Goal: Information Seeking & Learning: Learn about a topic

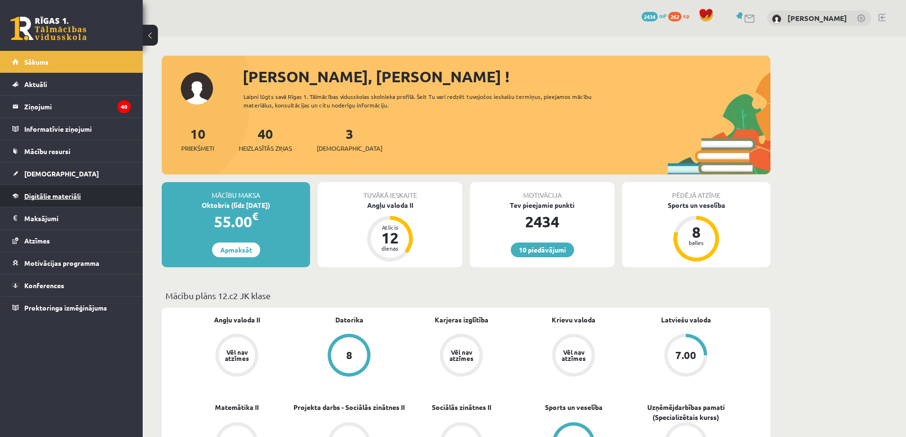
click at [57, 202] on link "Digitālie materiāli" at bounding box center [71, 196] width 118 height 22
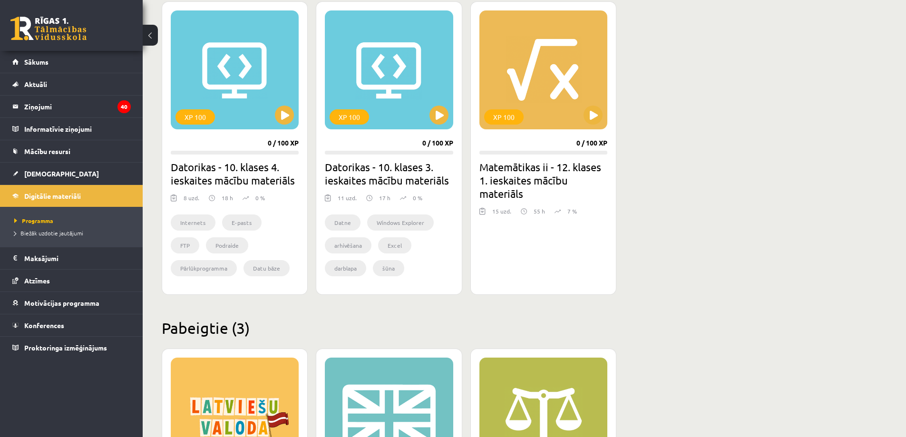
scroll to position [380, 0]
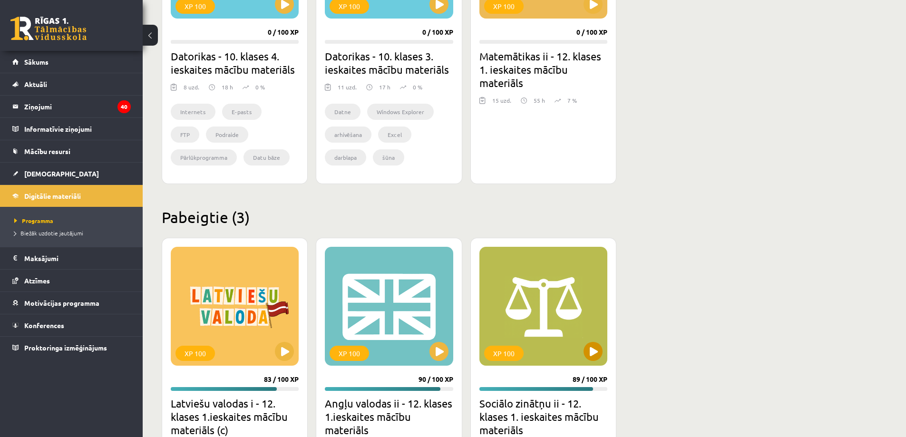
click at [535, 270] on div "XP 100" at bounding box center [543, 306] width 128 height 119
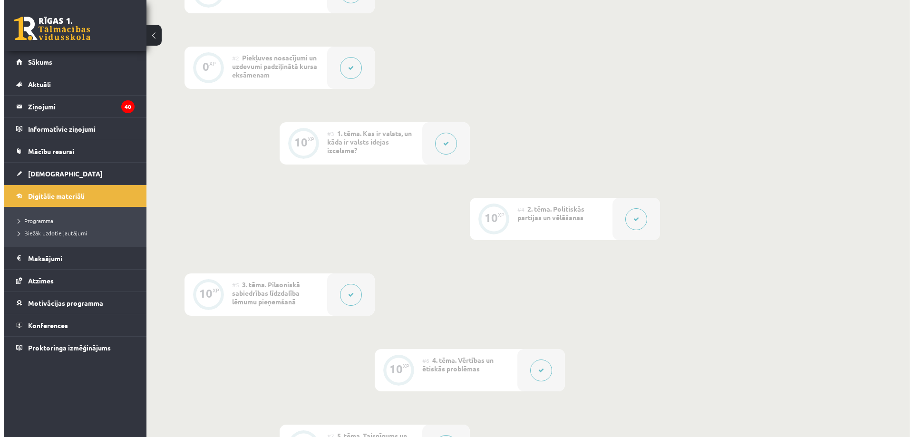
scroll to position [476, 0]
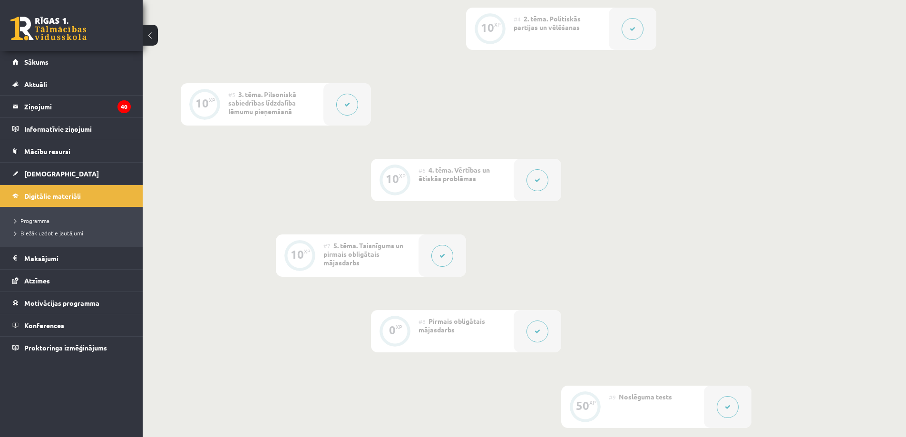
click at [541, 342] on button at bounding box center [537, 332] width 22 height 22
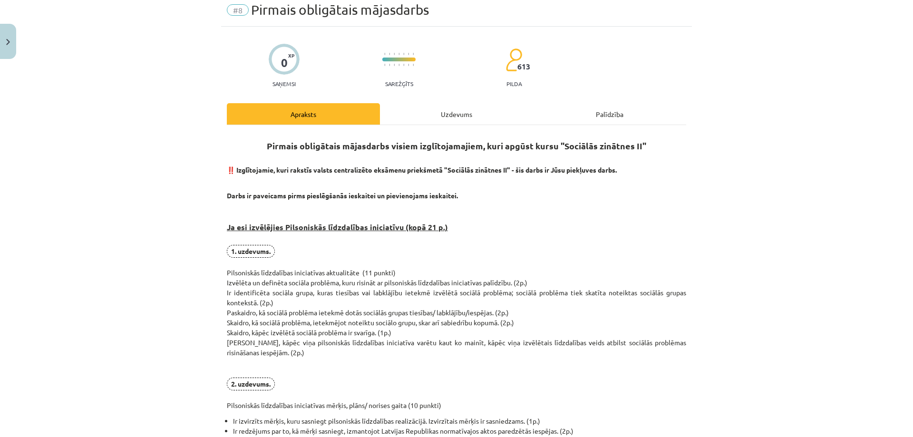
scroll to position [143, 0]
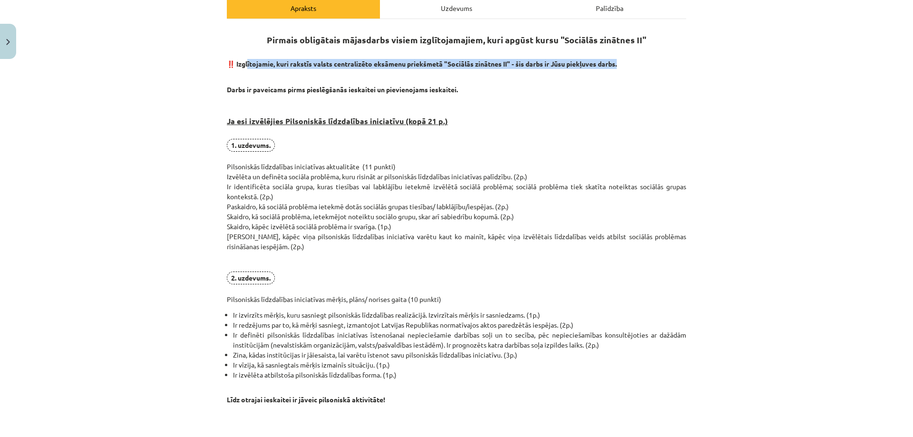
drag, startPoint x: 253, startPoint y: 88, endPoint x: 624, endPoint y: 91, distance: 371.0
click at [624, 69] on p "‼️ Izglītojamie, kuri rakstīs valsts centralizēto eksāmenu priekšmetā "Sociālās…" at bounding box center [456, 64] width 459 height 10
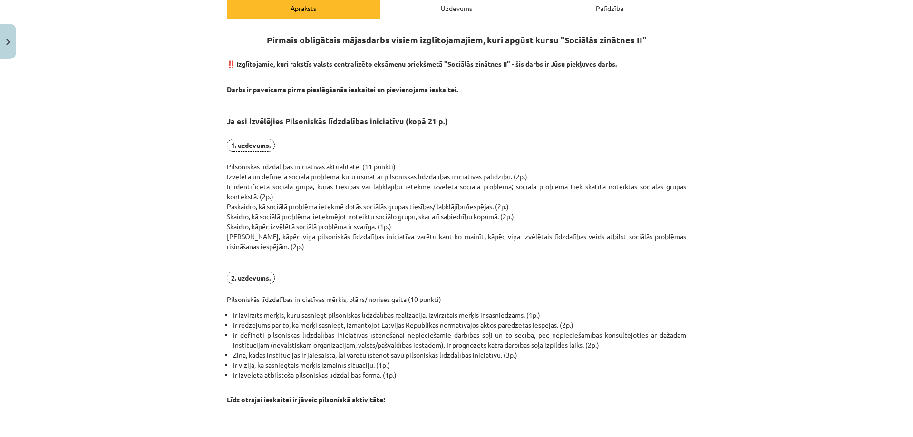
click at [643, 136] on h3 "Ja esi izvēlējies Pilsoniskās līdzdalības iniciatīvu (kopā 21 p.)" at bounding box center [456, 118] width 459 height 36
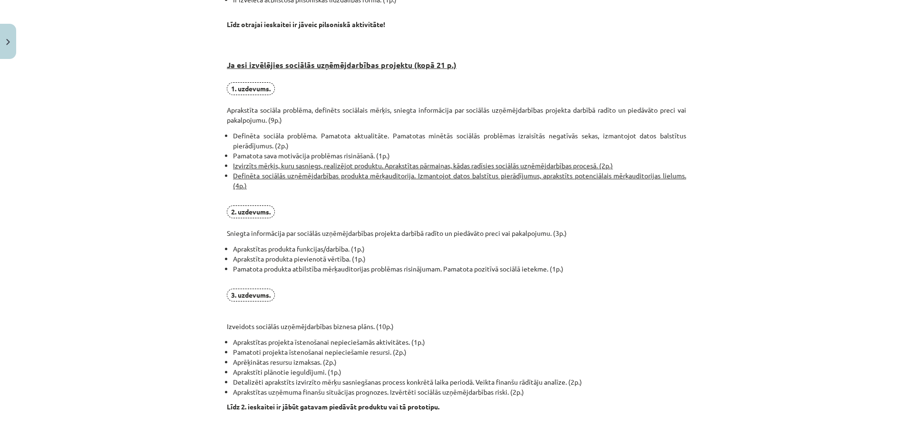
scroll to position [476, 0]
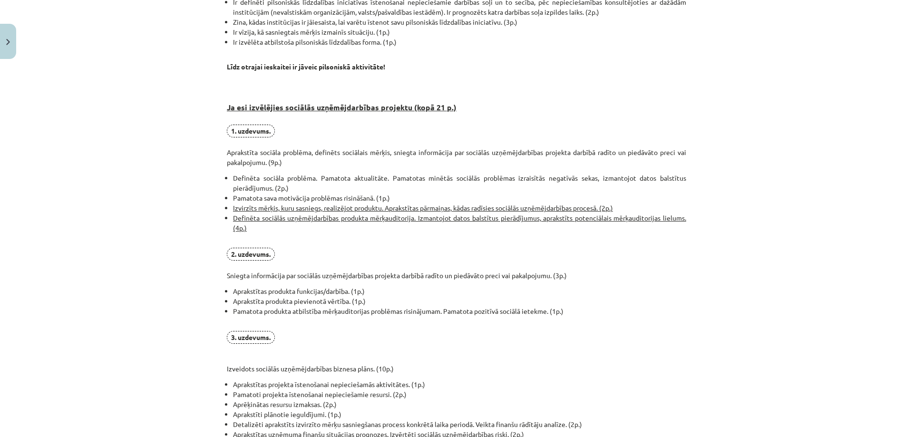
click at [497, 281] on p "2. uzdevums. Sniegta informācija par sociālās uzņēmējdarbības projekta darbībā …" at bounding box center [456, 264] width 459 height 33
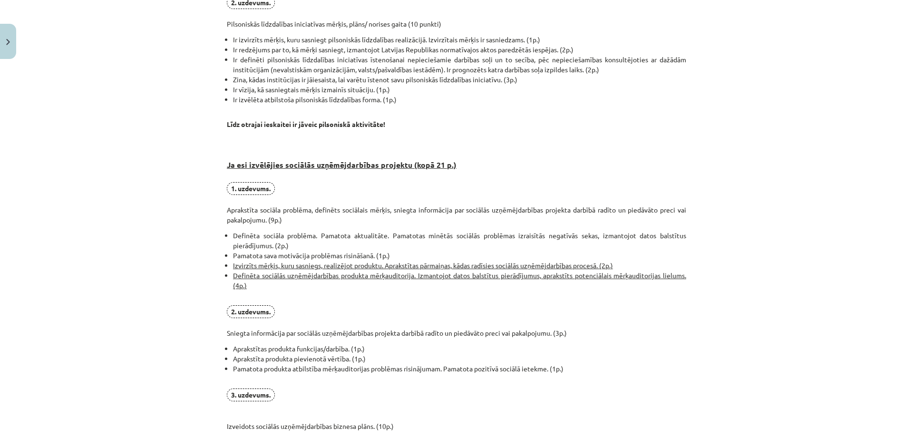
scroll to position [333, 0]
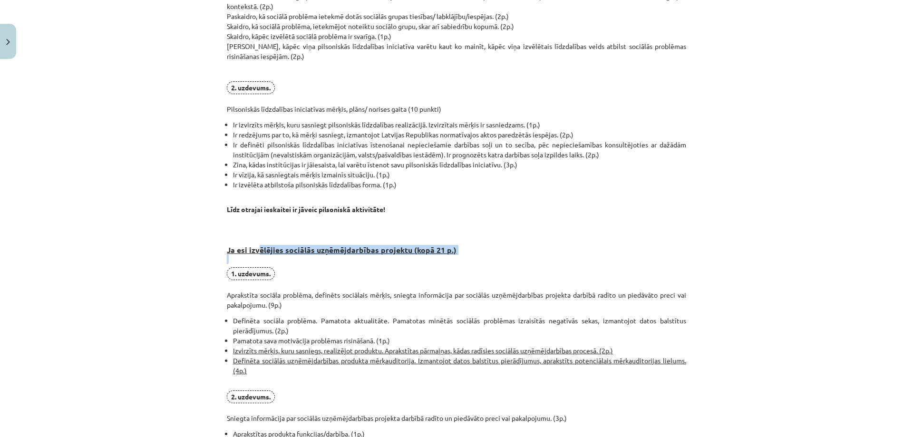
drag, startPoint x: 271, startPoint y: 293, endPoint x: 507, endPoint y: 300, distance: 236.0
click at [507, 265] on h3 "Ja esi izvēlējies sociālās uzņēmējdarbības projektu (kopā 21 p.)" at bounding box center [456, 242] width 459 height 45
click at [508, 265] on h3 "Ja esi izvēlējies sociālās uzņēmējdarbības projektu (kopā 21 p.)" at bounding box center [456, 242] width 459 height 45
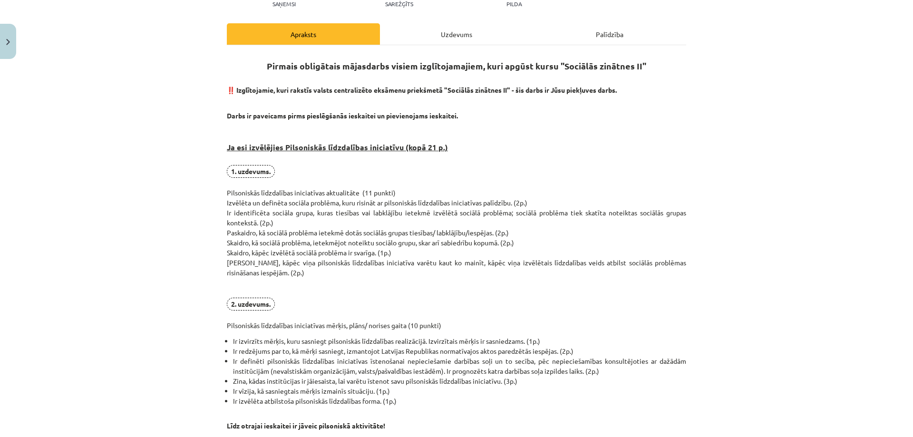
scroll to position [95, 0]
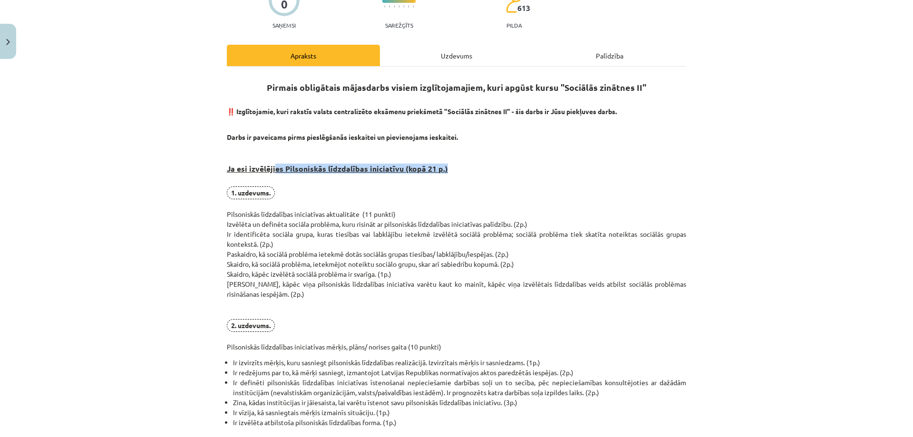
drag, startPoint x: 287, startPoint y: 200, endPoint x: 609, endPoint y: 215, distance: 322.8
click at [532, 184] on h3 "Ja esi izvēlējies Pilsoniskās līdzdalības iniciatīvu (kopā 21 p.)" at bounding box center [456, 166] width 459 height 36
click at [609, 184] on h3 "Ja esi izvēlējies Pilsoniskās līdzdalības iniciatīvu (kopā 21 p.)" at bounding box center [456, 166] width 459 height 36
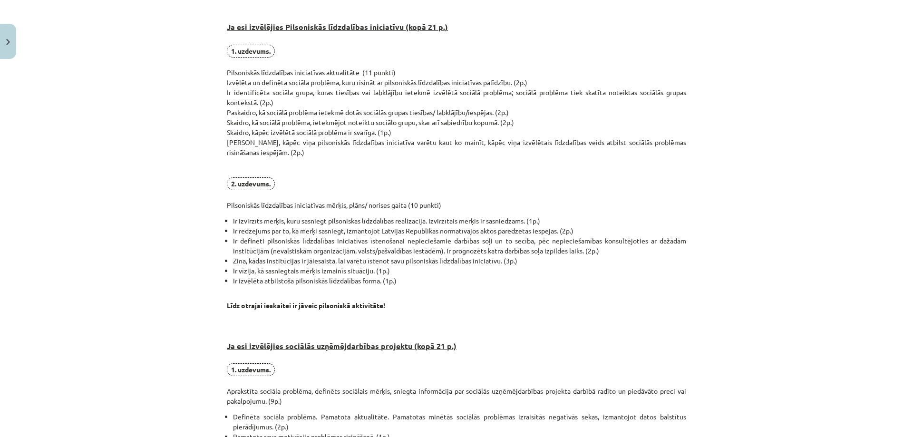
scroll to position [238, 0]
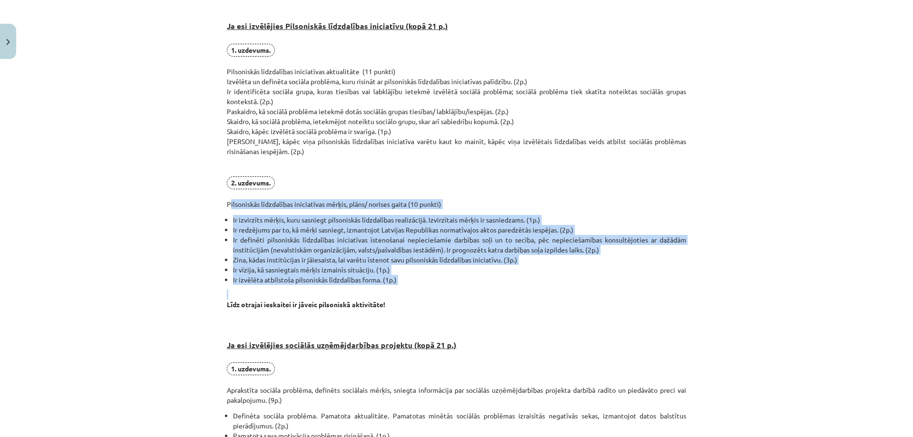
drag, startPoint x: 222, startPoint y: 239, endPoint x: 397, endPoint y: 331, distance: 198.1
click at [393, 333] on div "0 XP Saņemsi Sarežģīts 613 pilda Apraksts Uzdevums Palīdzība Pirmais obligātais…" at bounding box center [456, 327] width 471 height 1004
click at [408, 325] on div "Pirmais obligātais mājasdarbs visiem izglītojamajiem, kuri apgūst kursu "Sociāl…" at bounding box center [456, 322] width 459 height 780
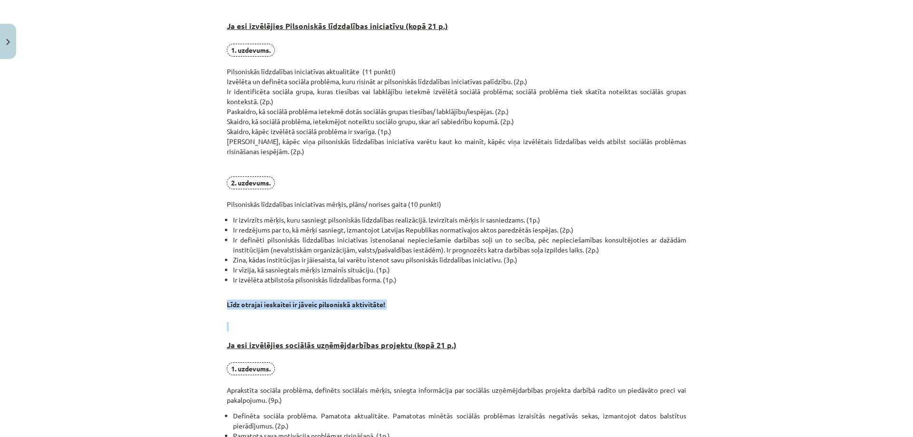
drag, startPoint x: 219, startPoint y: 342, endPoint x: 373, endPoint y: 347, distance: 154.2
click at [373, 347] on div "0 XP Saņemsi Sarežģīts 613 pilda Apraksts Uzdevums Palīdzība Pirmais obligātais…" at bounding box center [456, 327] width 471 height 1004
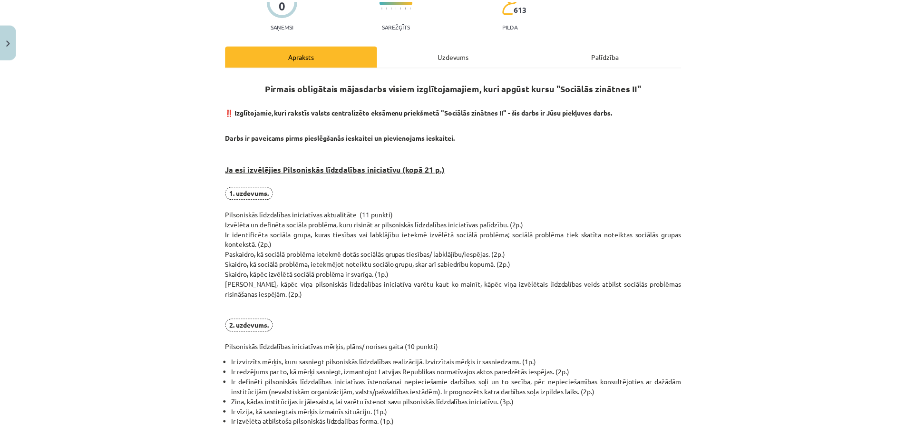
scroll to position [0, 0]
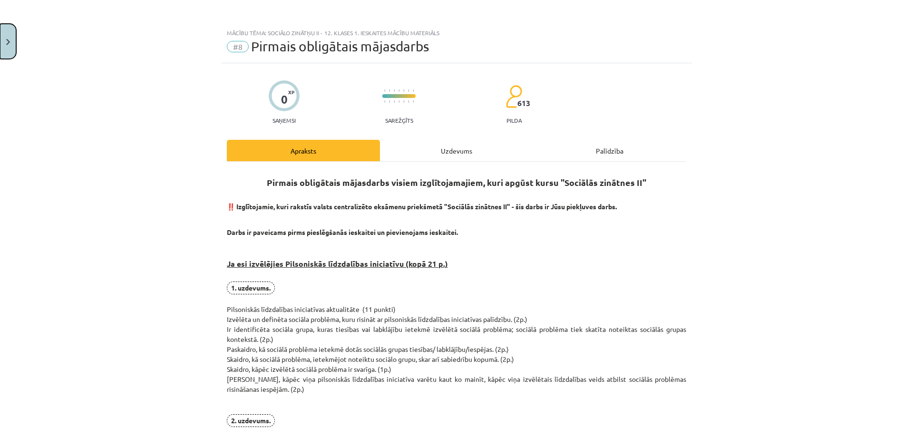
click at [12, 51] on button "Close" at bounding box center [8, 41] width 16 height 35
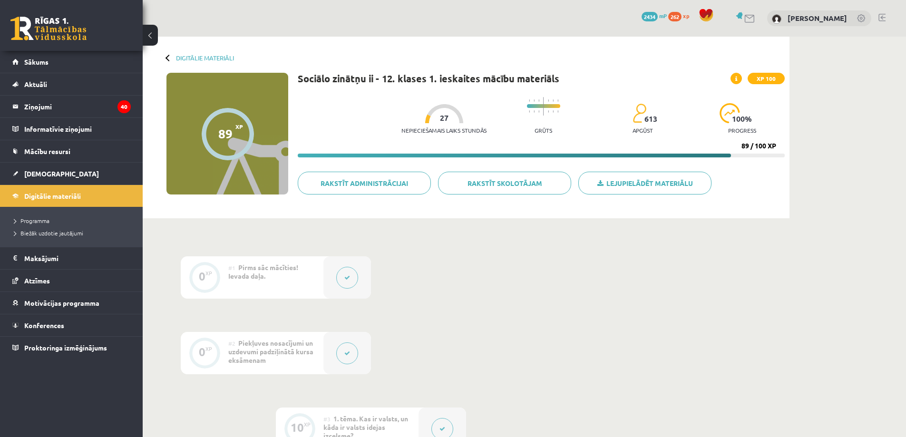
click at [876, 16] on div "0 Dāvanas 2434 mP 262 xp Kristīne Ozola" at bounding box center [524, 18] width 763 height 37
click at [879, 15] on link at bounding box center [881, 18] width 7 height 8
